Goal: Task Accomplishment & Management: Manage account settings

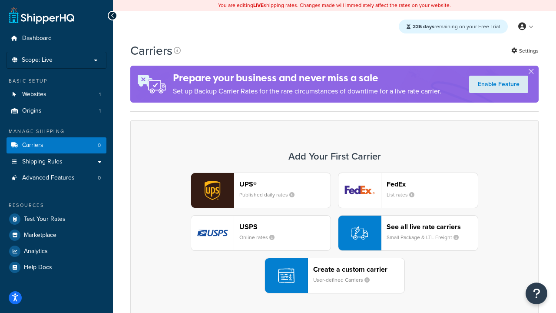
click at [334, 233] on div "UPS® Published daily rates FedEx List rates USPS Online rates See all live rate…" at bounding box center [334, 232] width 390 height 121
click at [432, 184] on header "FedEx" at bounding box center [431, 184] width 91 height 8
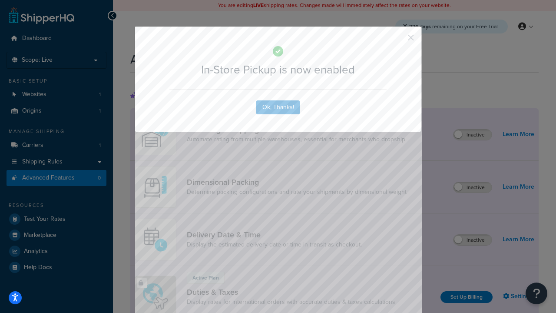
scroll to position [281, 0]
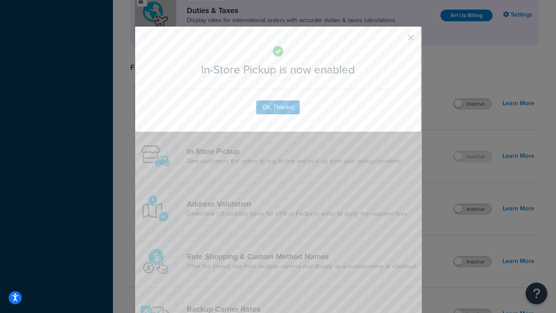
click at [398, 40] on button "button" at bounding box center [398, 41] width 2 height 2
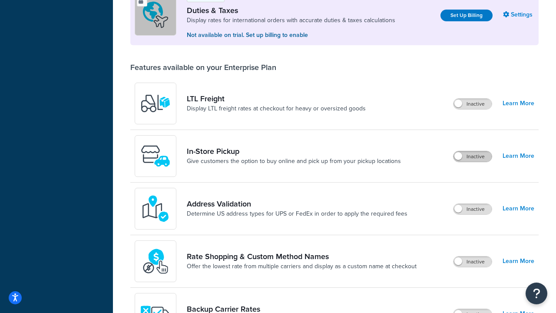
scroll to position [265, 0]
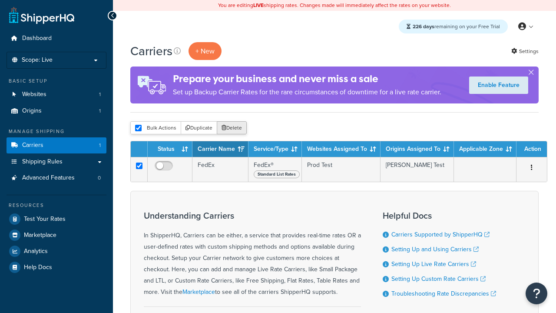
click at [231, 128] on button "Delete" at bounding box center [232, 127] width 30 height 13
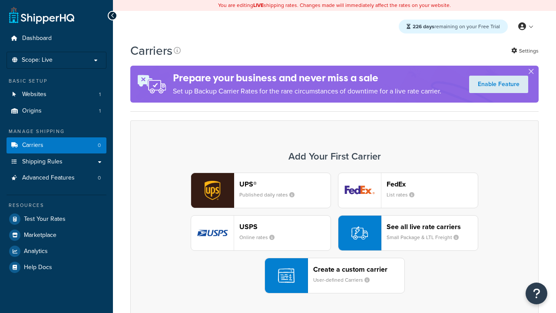
click at [334, 233] on div "UPS® Published daily rates FedEx List rates USPS Online rates See all live rate…" at bounding box center [334, 232] width 390 height 121
click at [334, 276] on small "User-defined Carriers" at bounding box center [344, 280] width 63 height 8
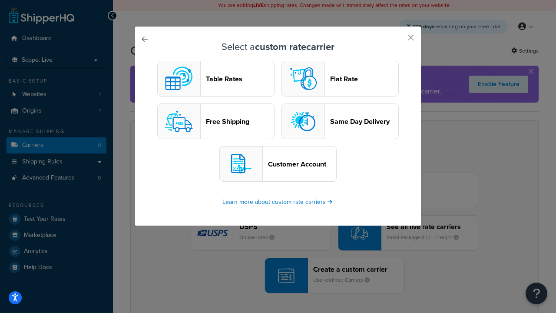
click at [216, 79] on header "Table Rates" at bounding box center [240, 79] width 68 height 8
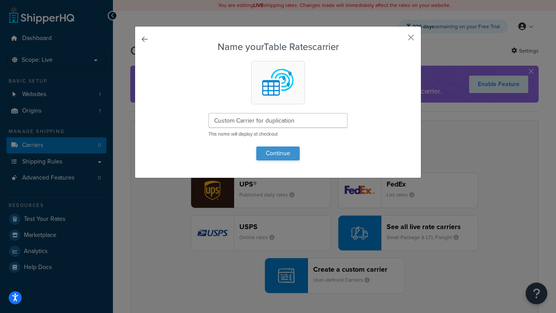
type input "Custom Carrier for duplication"
click at [278, 153] on button "Continue" at bounding box center [277, 153] width 43 height 14
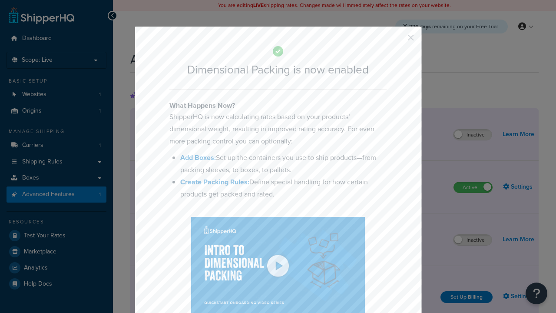
click at [398, 40] on button "button" at bounding box center [398, 41] width 2 height 2
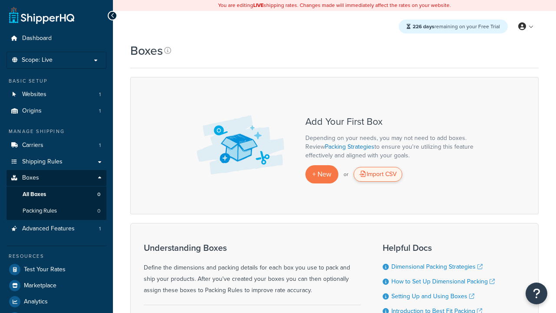
click at [378, 174] on div "Import CSV" at bounding box center [377, 174] width 49 height 15
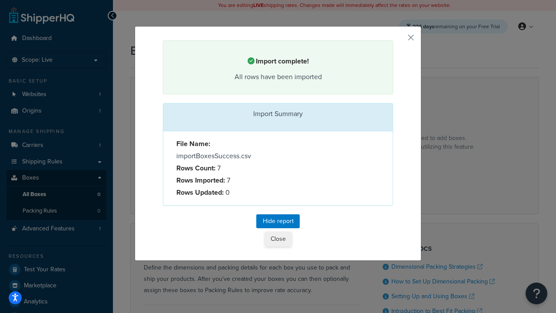
click at [277, 238] on button "Close" at bounding box center [278, 238] width 26 height 15
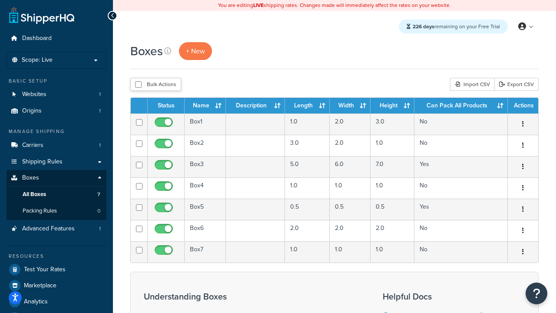
click at [138, 84] on input "checkbox" at bounding box center [138, 84] width 7 height 7
checkbox input "true"
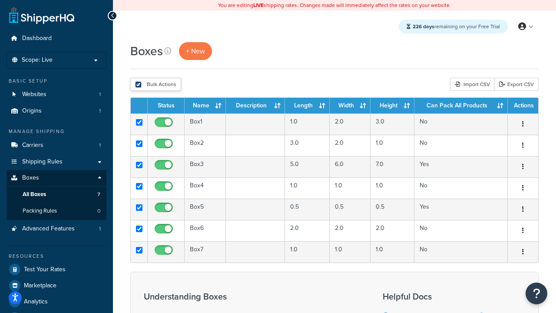
checkbox input "true"
click at [0, 0] on button "Delete" at bounding box center [0, 0] width 0 height 0
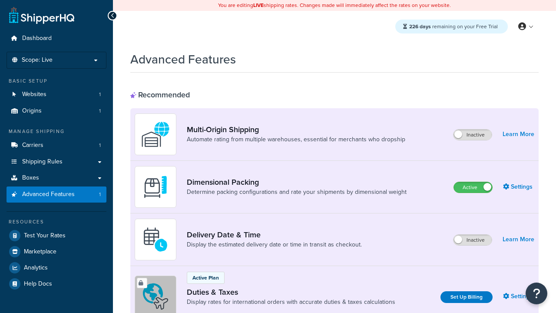
click at [473, 187] on label "Active" at bounding box center [473, 187] width 38 height 10
